Goal: Information Seeking & Learning: Learn about a topic

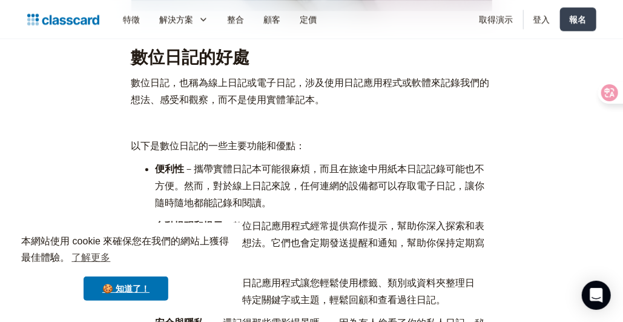
scroll to position [1091, 0]
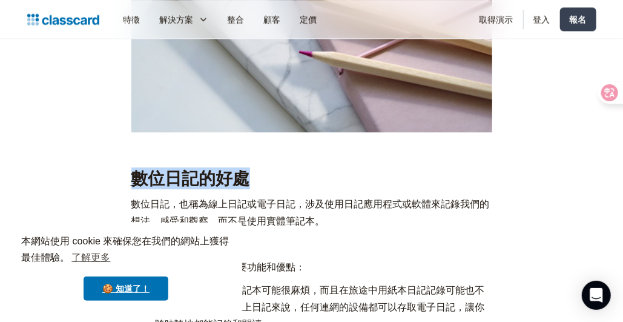
drag, startPoint x: 253, startPoint y: 179, endPoint x: 111, endPoint y: 182, distance: 141.8
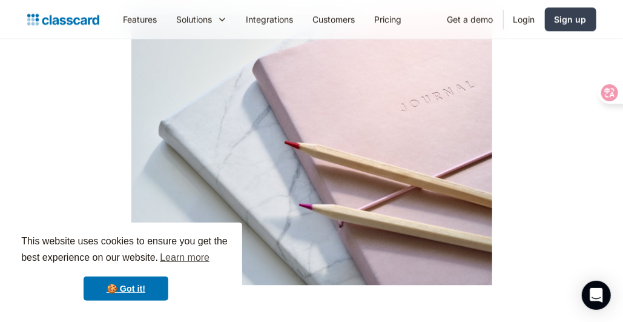
scroll to position [1226, 0]
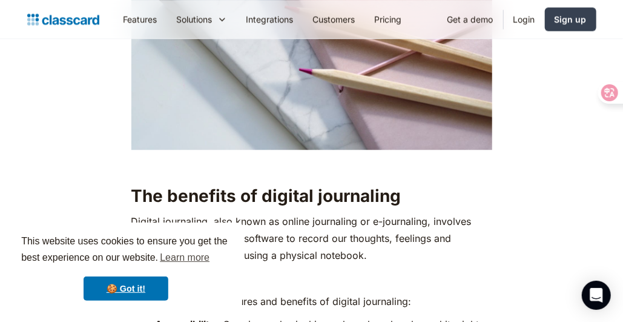
click at [387, 185] on h2 "The benefits of digital journaling" at bounding box center [311, 196] width 361 height 22
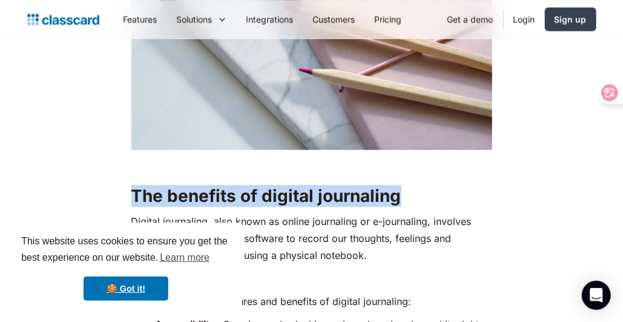
drag, startPoint x: 412, startPoint y: 176, endPoint x: 122, endPoint y: 179, distance: 289.6
copy h2 "The benefits of digital journaling"
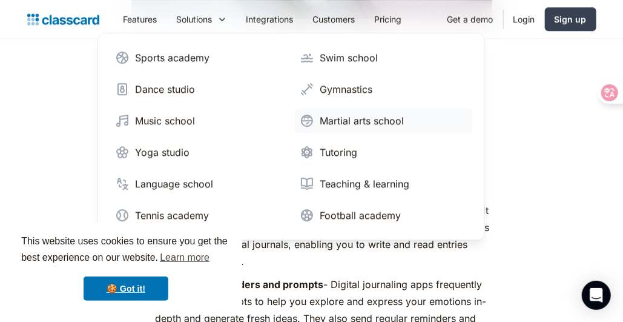
scroll to position [1407, 0]
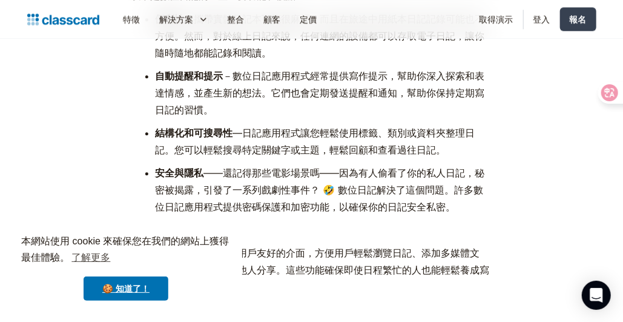
scroll to position [1333, 0]
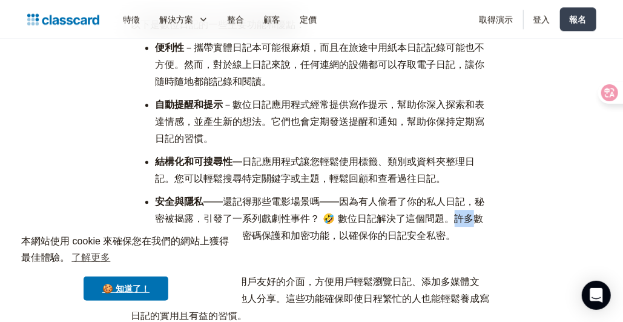
drag, startPoint x: 457, startPoint y: 218, endPoint x: 470, endPoint y: 223, distance: 14.2
click at [470, 223] on font "——還記得那些電影場景嗎——因為有人偷看了你的私人日記，秘密被揭露，引發了一系列戲劇性事件？ 🤣 數位日記解決了這個問題。許多數位日記應用程式提供密碼保護和加…" at bounding box center [321, 218] width 330 height 46
click at [481, 242] on li "安全與隱私 ——還記得那些電影場景嗎——因為有人偷看了你的私人日記，秘密被揭露，引發了一系列戲劇性事件？ 🤣 數位日記解決了這個問題。許多數位日記應用程式提供…" at bounding box center [324, 218] width 337 height 51
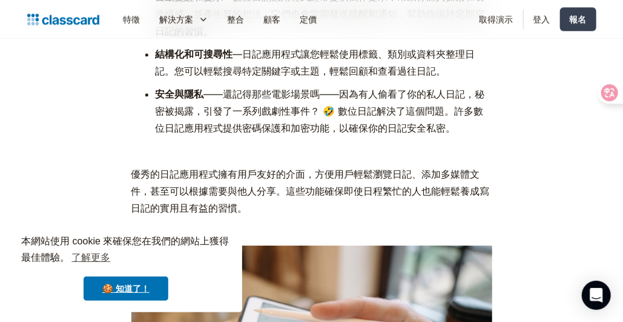
scroll to position [1454, 0]
